Goal: Information Seeking & Learning: Learn about a topic

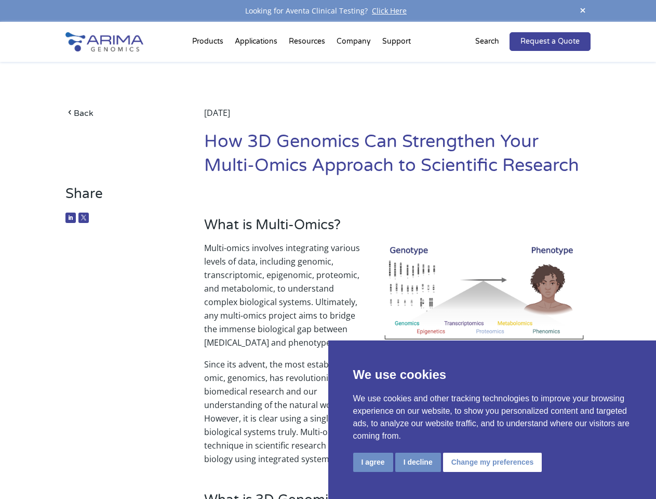
click at [328, 249] on p "Multi-omics involves integrating various levels of data, including genomic, tra…" at bounding box center [397, 299] width 387 height 116
click at [373, 462] on button "I agree" at bounding box center [373, 462] width 40 height 19
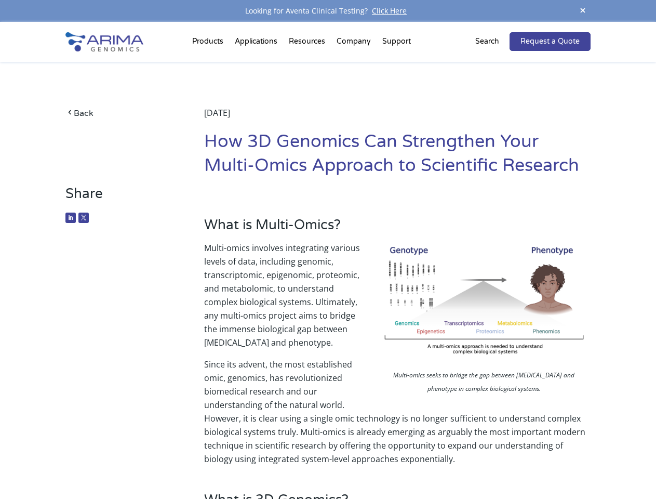
click at [418, 462] on p "Since its advent, the most established omic, genomics, has revolutionized biome…" at bounding box center [397, 412] width 387 height 108
click at [491, 462] on p "Since its advent, the most established omic, genomics, has revolutionized biome…" at bounding box center [397, 412] width 387 height 108
click at [583, 11] on span at bounding box center [583, 11] width 16 height 14
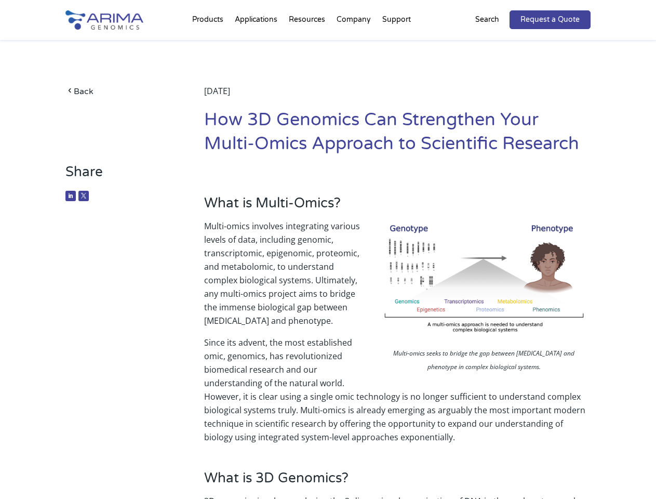
click at [328, 260] on p "Multi-omics involves integrating various levels of data, including genomic, tra…" at bounding box center [397, 277] width 387 height 116
click at [209, 44] on div "Back [DATE] How 3D Genomics Can Strengthen Your Multi-Omics Approach to Scienti…" at bounding box center [327, 102] width 525 height 124
click at [308, 44] on div "Back [DATE] How 3D Genomics Can Strengthen Your Multi-Omics Approach to Scienti…" at bounding box center [327, 102] width 525 height 124
click at [354, 44] on div "Back [DATE] How 3D Genomics Can Strengthen Your Multi-Omics Approach to Scienti…" at bounding box center [327, 102] width 525 height 124
click at [396, 44] on div "Back [DATE] How 3D Genomics Can Strengthen Your Multi-Omics Approach to Scienti…" at bounding box center [327, 102] width 525 height 124
